Goal: Task Accomplishment & Management: Complete application form

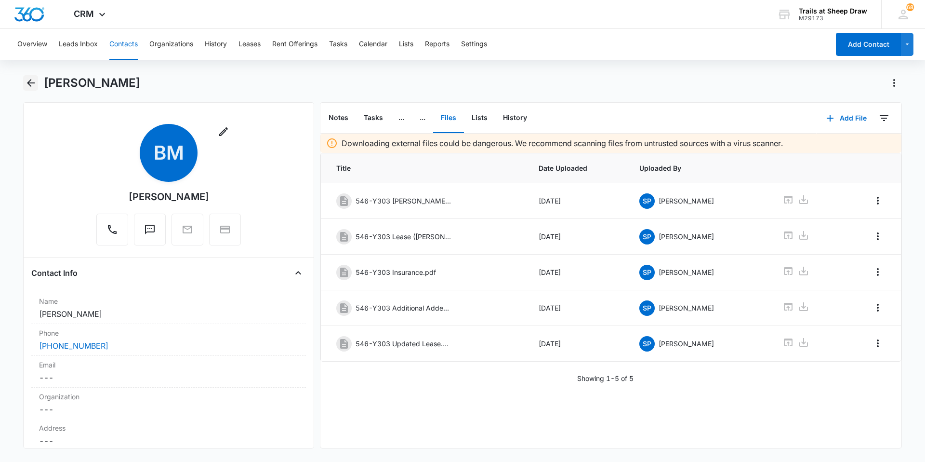
click at [29, 85] on icon "Back" at bounding box center [31, 83] width 8 height 8
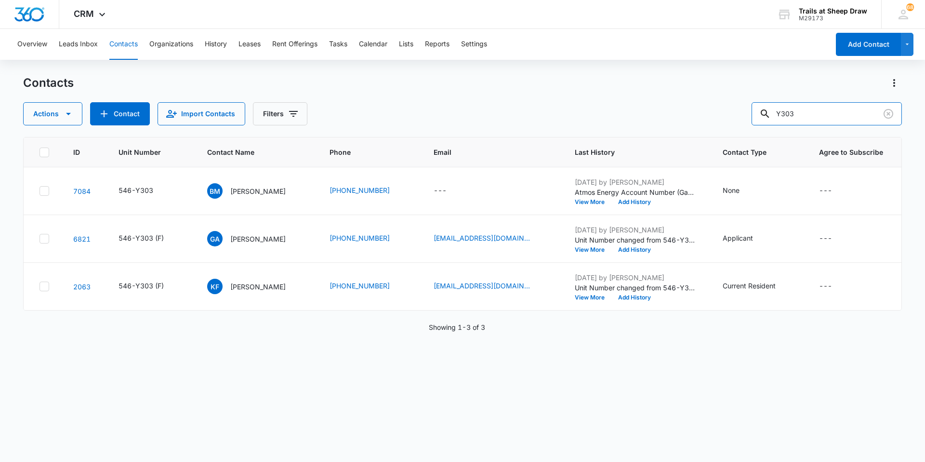
drag, startPoint x: 819, startPoint y: 114, endPoint x: 722, endPoint y: 123, distance: 96.8
click at [722, 123] on div "Actions Contact Import Contacts Filters Y303" at bounding box center [462, 113] width 879 height 23
type input "L302"
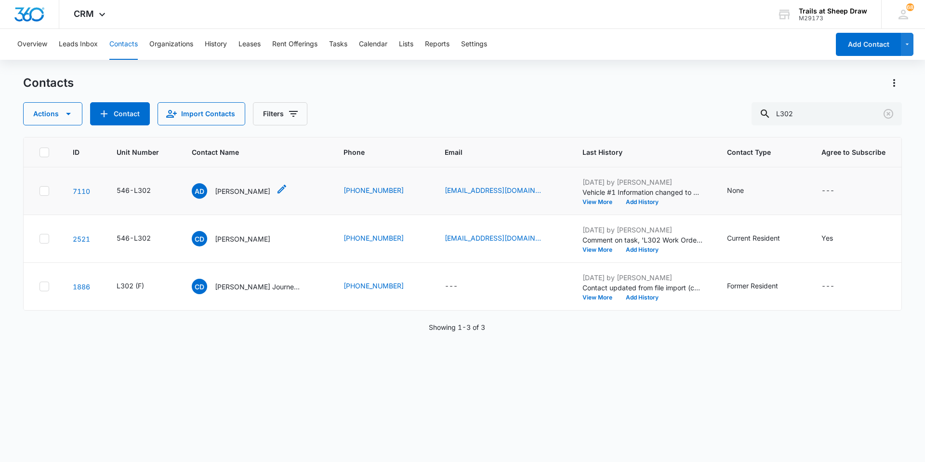
click at [256, 195] on p "[PERSON_NAME]" at bounding box center [242, 191] width 55 height 10
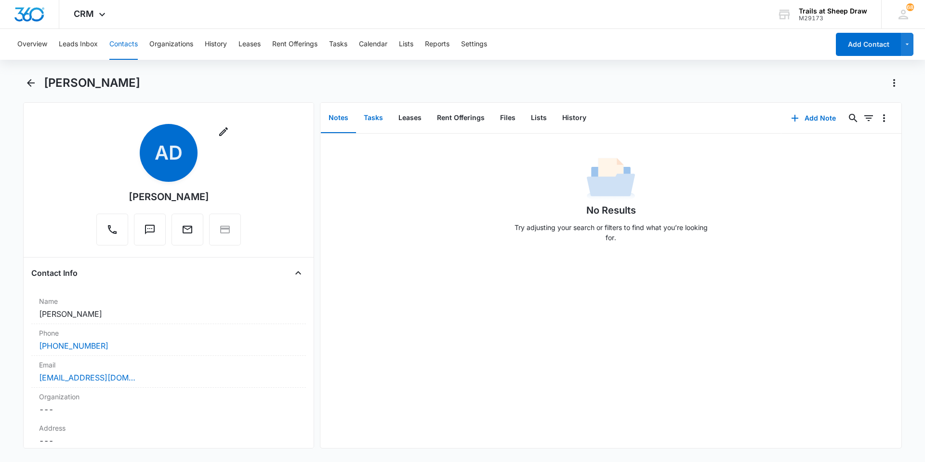
click at [372, 122] on button "Tasks" at bounding box center [373, 118] width 35 height 30
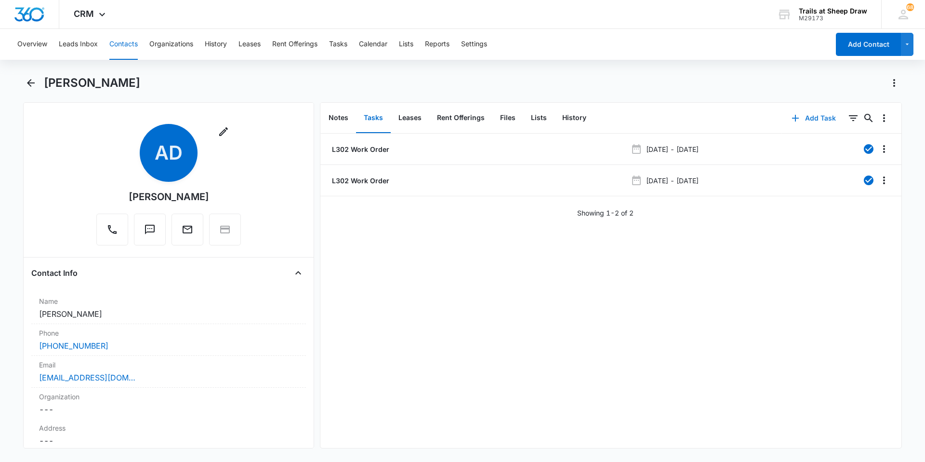
click at [798, 120] on button "Add Task" at bounding box center [814, 117] width 64 height 23
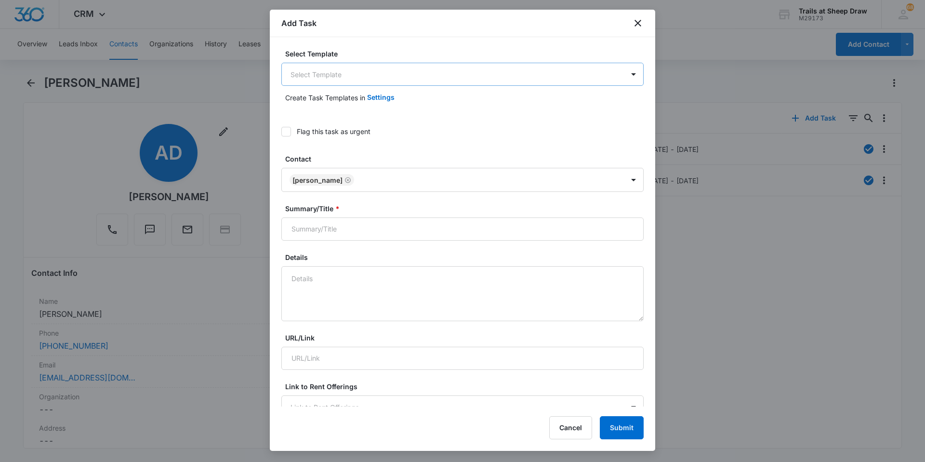
click at [320, 75] on body "CRM Apps Reputation Websites Forms CRM Email Social Content Ads Intelligence Fi…" at bounding box center [462, 231] width 925 height 462
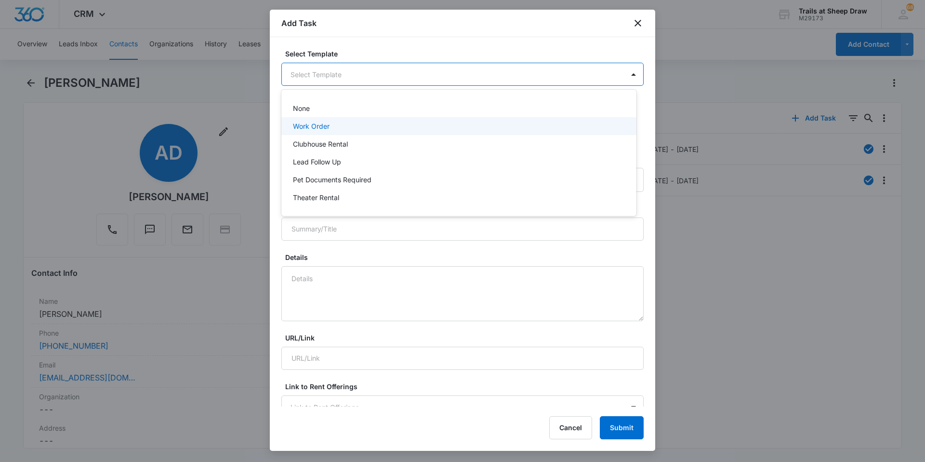
click at [326, 121] on p "Work Order" at bounding box center [311, 126] width 37 height 10
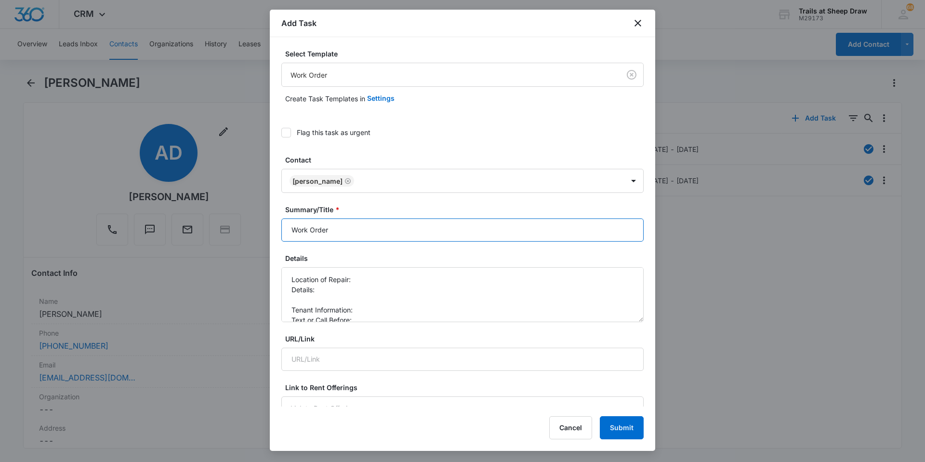
click at [282, 231] on input "Work Order" at bounding box center [462, 229] width 362 height 23
type input "L302 - Work Order"
click at [361, 282] on textarea "Location of Repair: Details: Tenant Information: Text or Call Before:" at bounding box center [462, 294] width 362 height 55
click at [358, 287] on textarea "Location of Repair: Heater Details: Tenant Information: Text or Call Before:" at bounding box center [462, 294] width 362 height 55
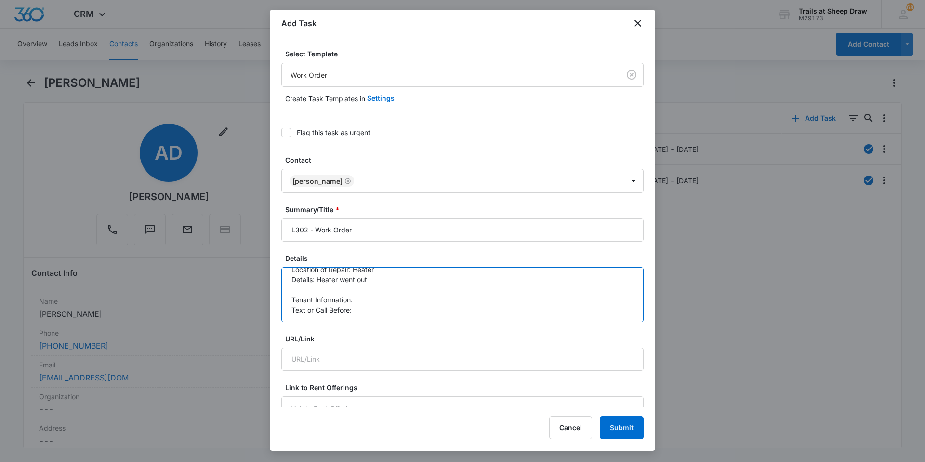
scroll to position [48, 0]
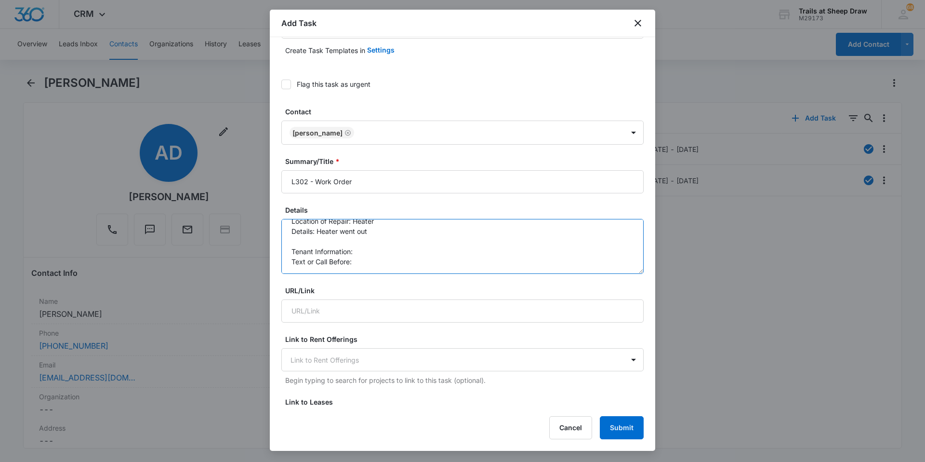
click at [361, 253] on textarea "Location of Repair: Heater Details: Heater went out Tenant Information: Text or…" at bounding box center [462, 246] width 362 height 55
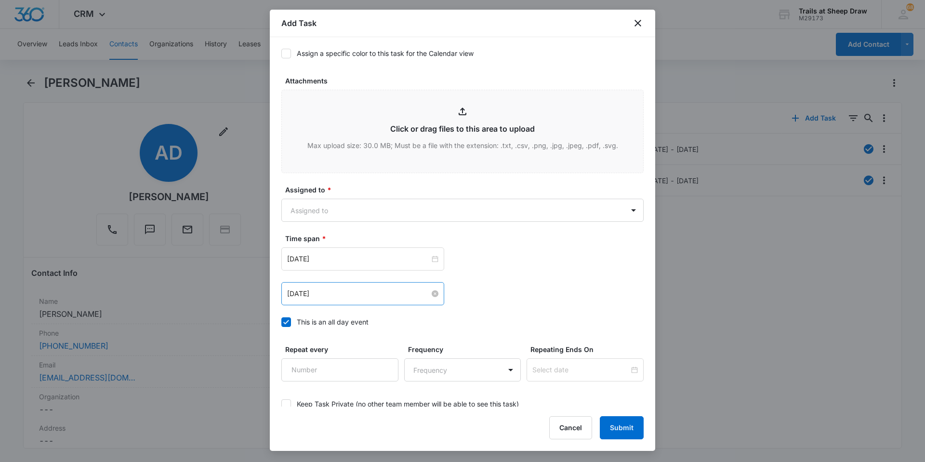
scroll to position [482, 0]
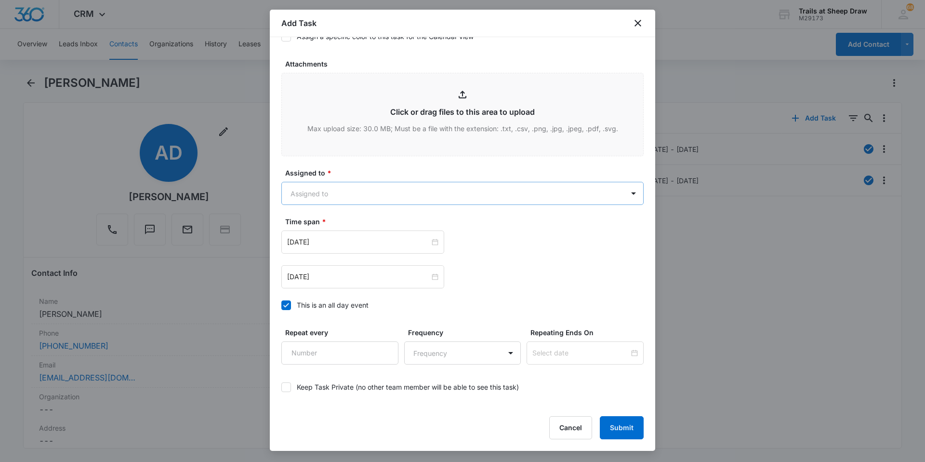
type textarea "Location of Repair: Heater Details: Heater went out Tenant Information: Text or…"
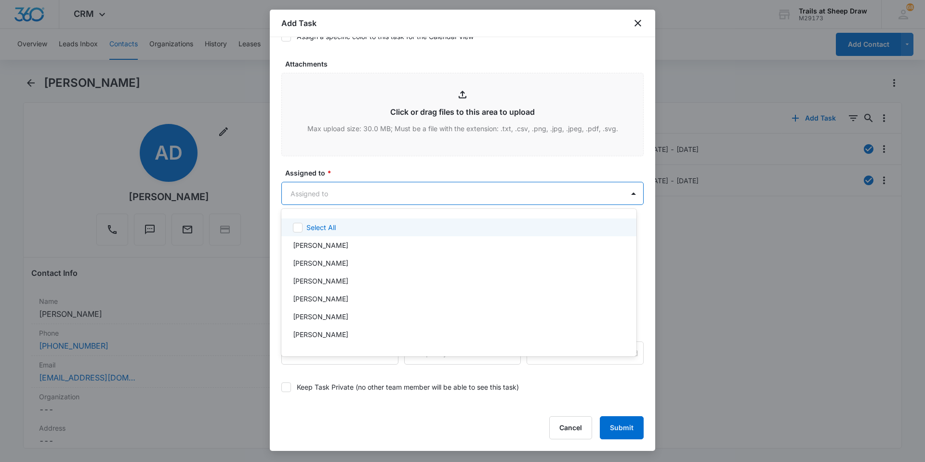
click at [324, 198] on body "CRM Apps Reputation Websites Forms CRM Email Social Content Ads Intelligence Fi…" at bounding box center [462, 231] width 925 height 462
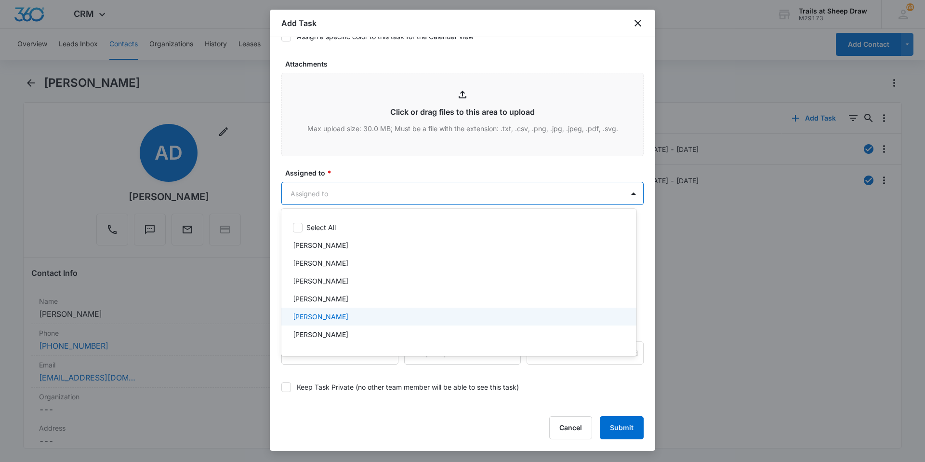
click at [319, 319] on p "[PERSON_NAME]" at bounding box center [320, 316] width 55 height 10
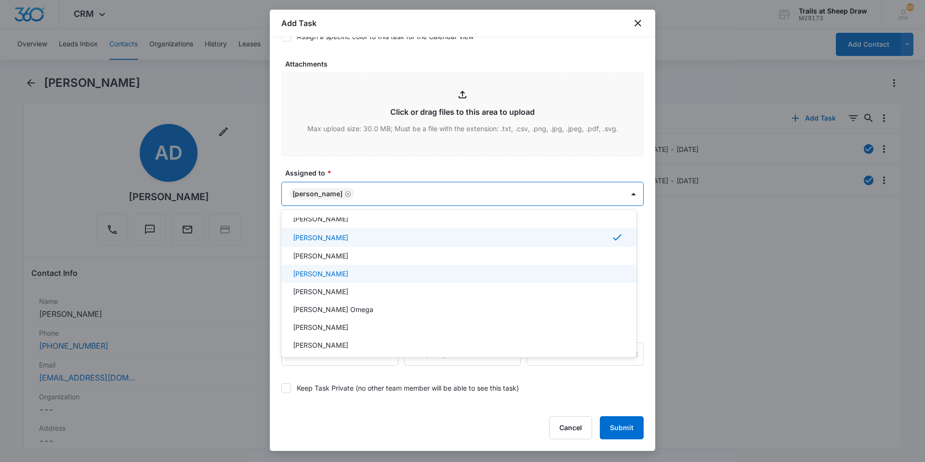
scroll to position [96, 0]
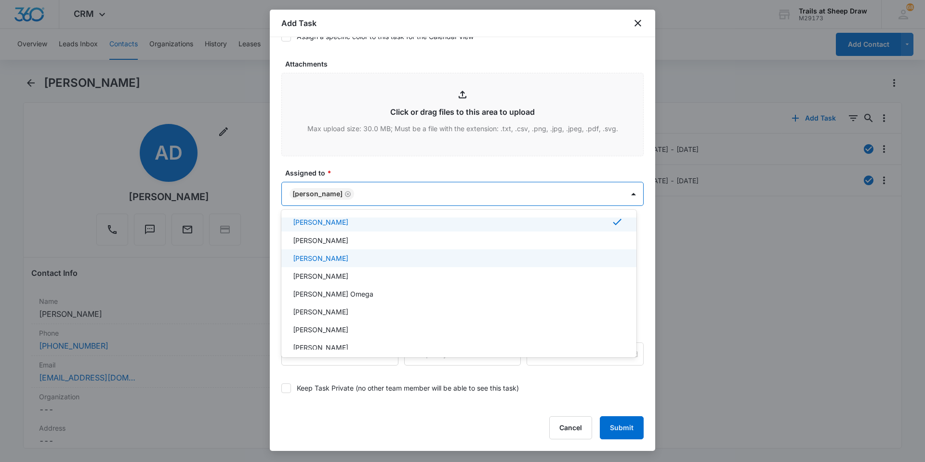
click at [326, 258] on p "[PERSON_NAME]" at bounding box center [320, 258] width 55 height 10
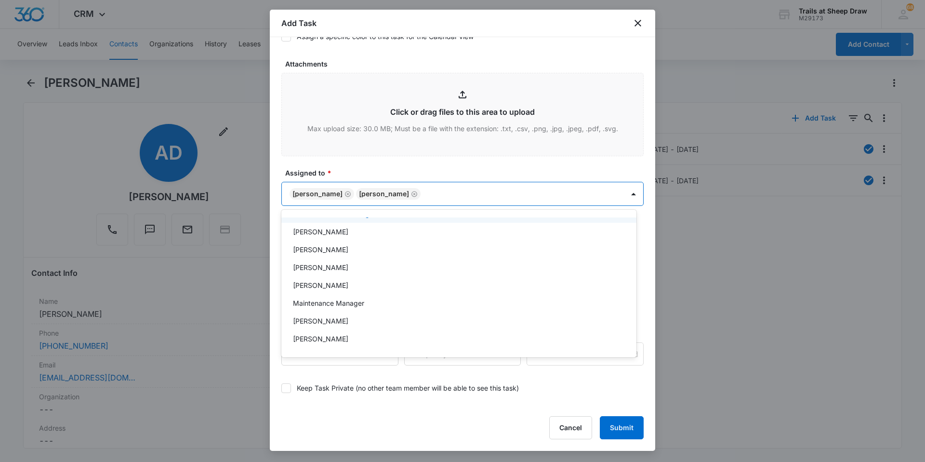
scroll to position [193, 0]
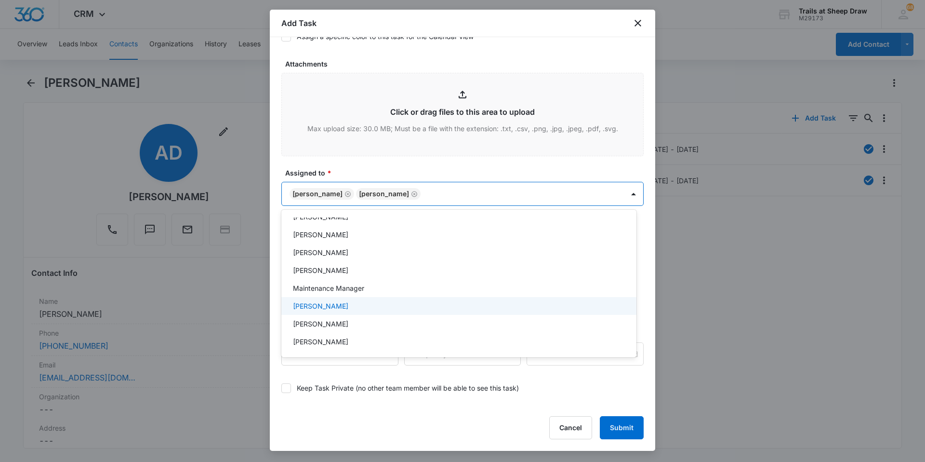
click at [338, 304] on p "[PERSON_NAME]" at bounding box center [320, 306] width 55 height 10
click at [403, 168] on div at bounding box center [462, 231] width 925 height 462
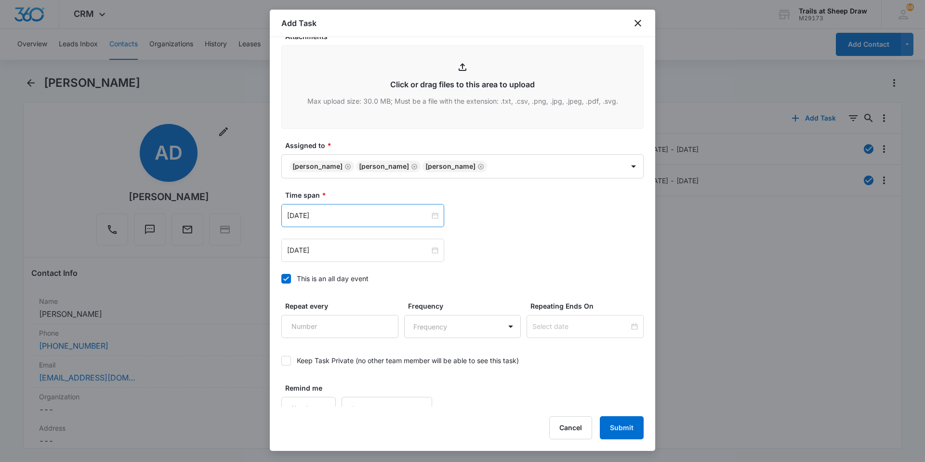
scroll to position [523, 0]
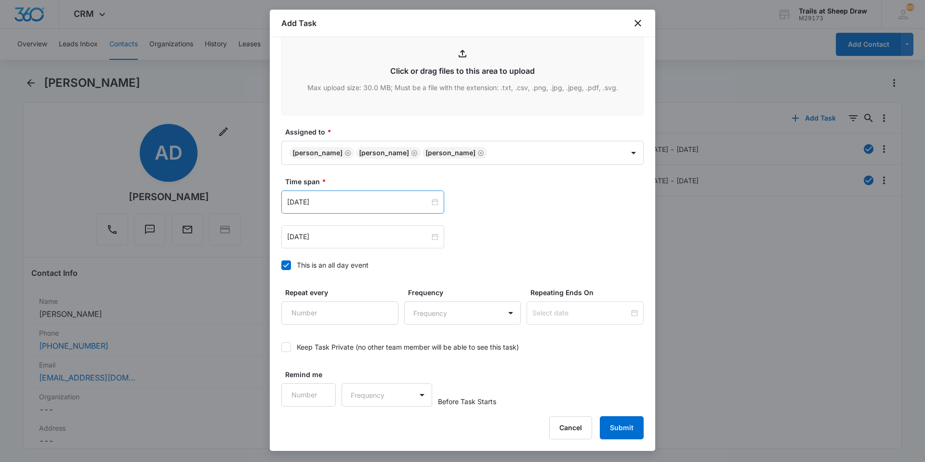
click at [337, 195] on div "[DATE]" at bounding box center [362, 201] width 163 height 23
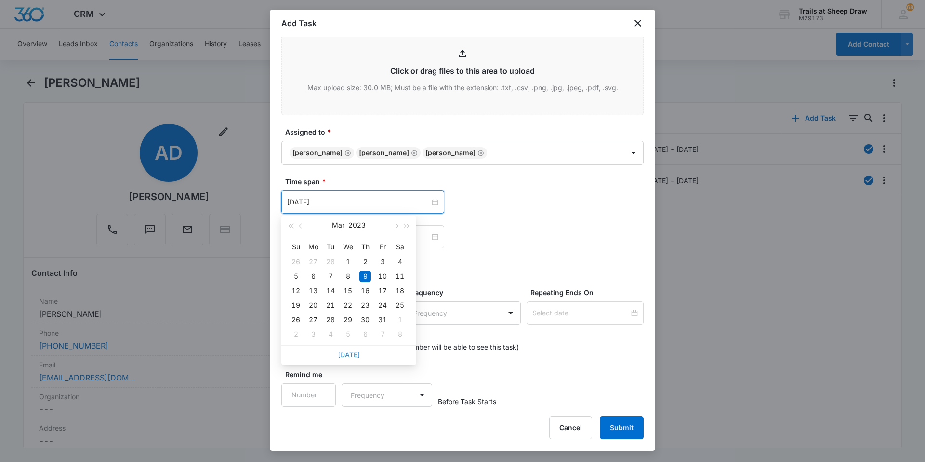
click at [346, 357] on link "[DATE]" at bounding box center [349, 354] width 22 height 8
type input "[DATE]"
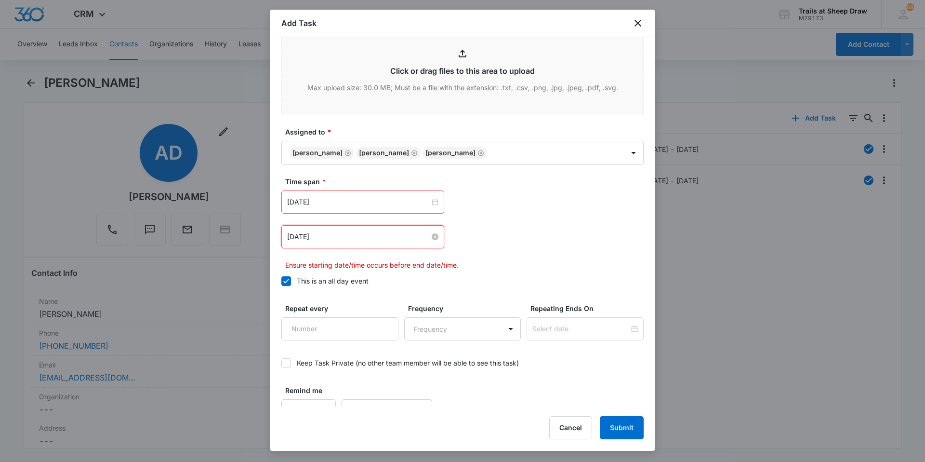
click at [344, 239] on input "[DATE]" at bounding box center [358, 236] width 143 height 11
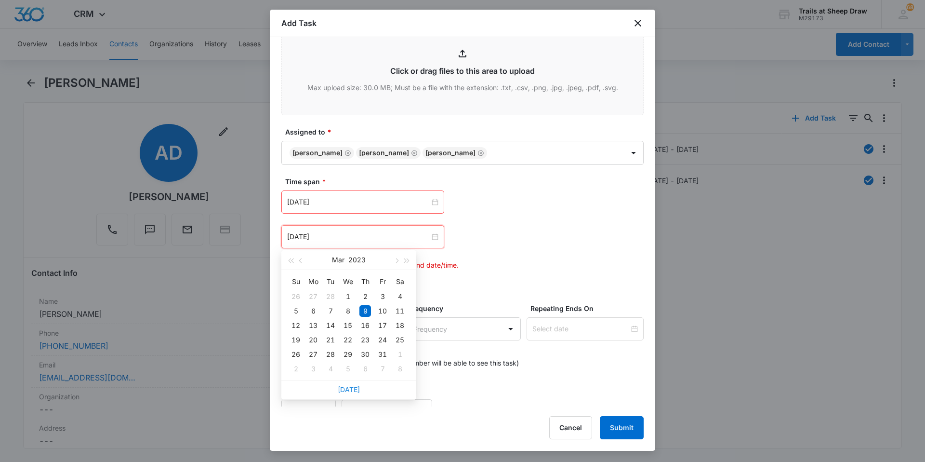
click at [346, 391] on link "[DATE]" at bounding box center [349, 389] width 22 height 8
type input "[DATE]"
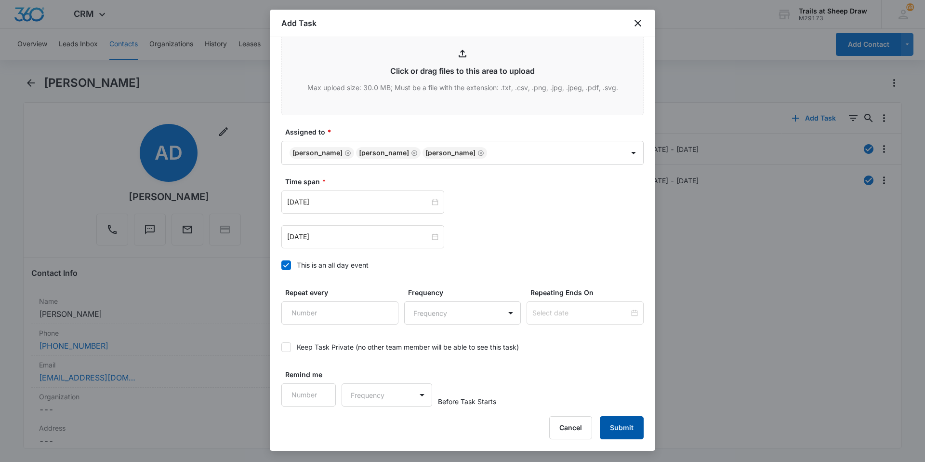
click at [622, 423] on button "Submit" at bounding box center [622, 427] width 44 height 23
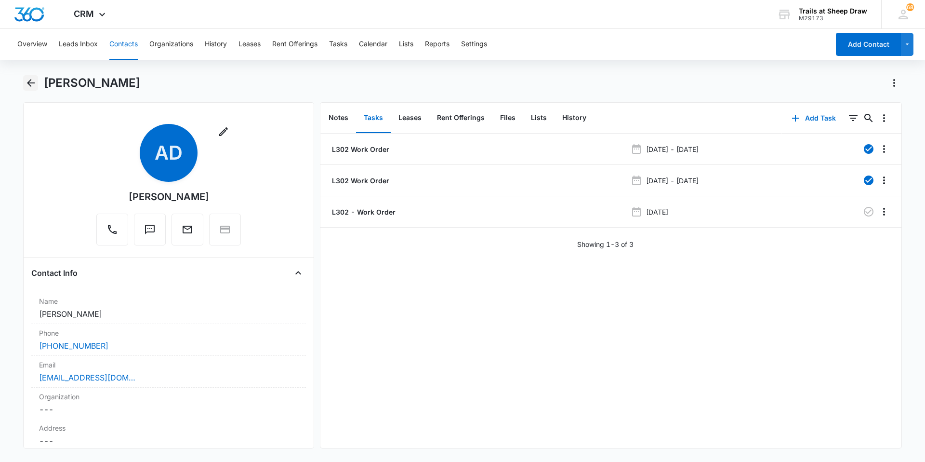
click at [33, 89] on button "Back" at bounding box center [30, 82] width 15 height 15
